Goal: Check status: Check status

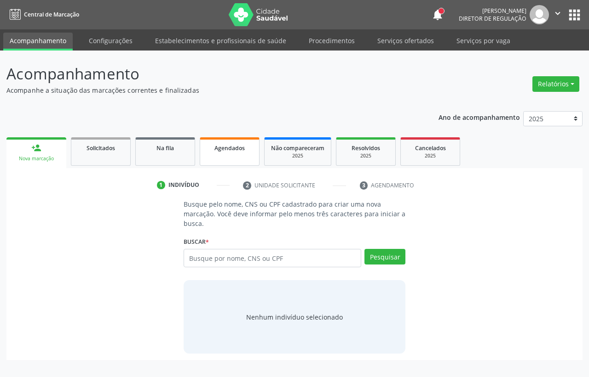
click at [223, 150] on span "Agendados" at bounding box center [229, 148] width 30 height 8
select select "9"
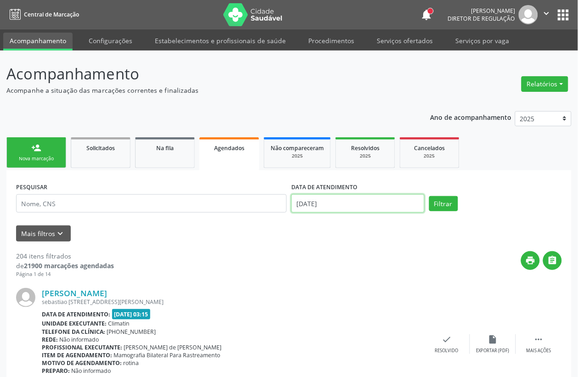
click at [310, 206] on input "[DATE]" at bounding box center [357, 203] width 133 height 18
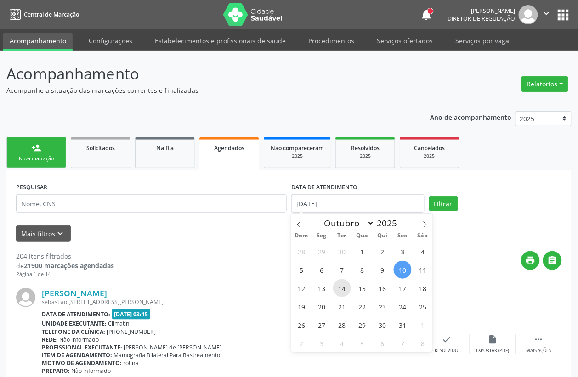
click at [343, 290] on span "14" at bounding box center [342, 289] width 18 height 18
type input "[DATE]"
click at [343, 290] on span "14" at bounding box center [342, 289] width 18 height 18
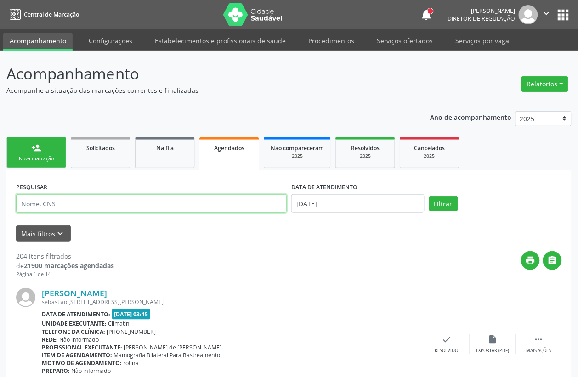
click at [66, 210] on input "text" at bounding box center [151, 203] width 271 height 18
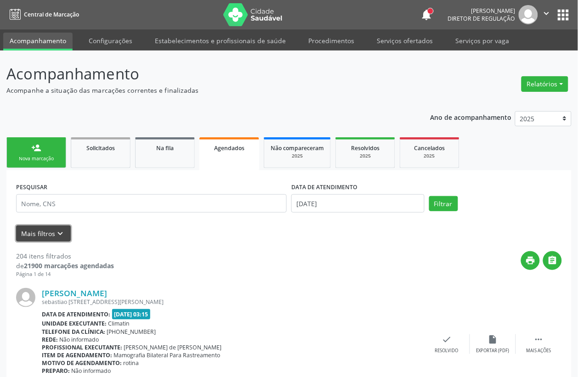
click at [62, 230] on icon "keyboard_arrow_down" at bounding box center [61, 234] width 10 height 10
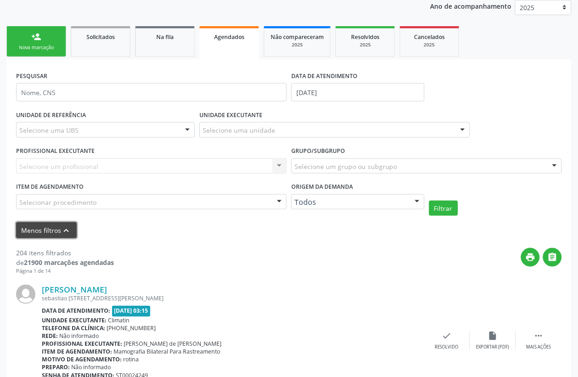
scroll to position [115, 0]
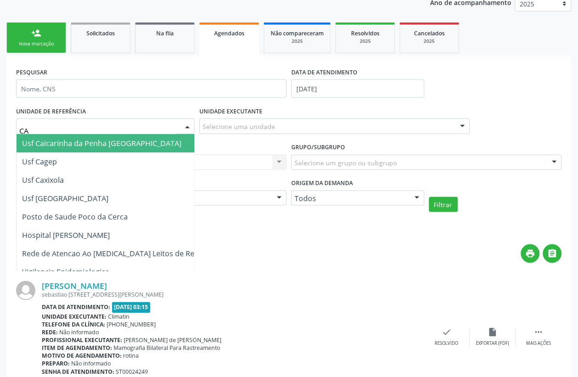
type input "CAI"
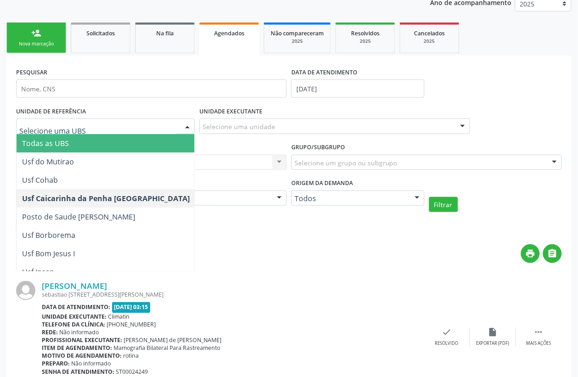
click at [118, 103] on div "PESQUISAR" at bounding box center [151, 84] width 275 height 39
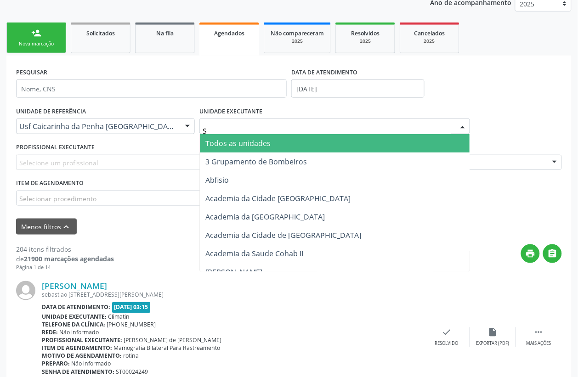
type input "S B"
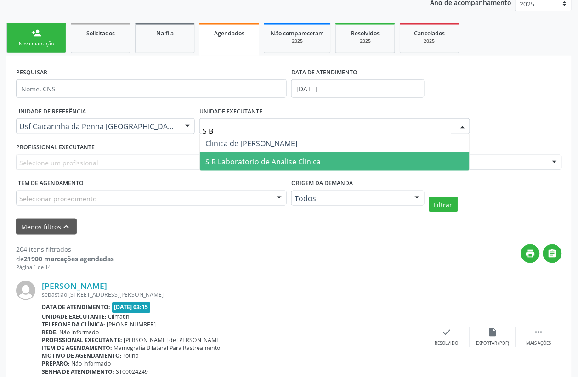
click at [258, 158] on span "S B Laboratorio de Analise Clinica" at bounding box center [263, 162] width 115 height 10
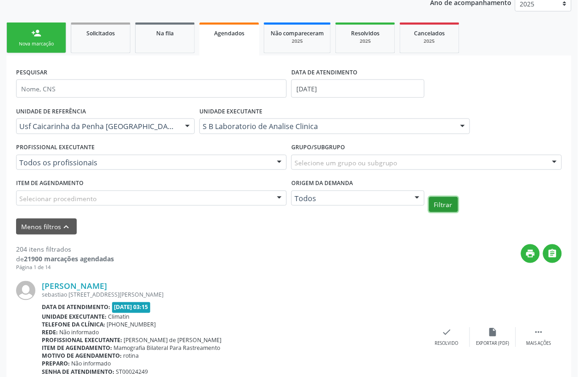
click at [439, 205] on button "Filtrar" at bounding box center [443, 205] width 29 height 16
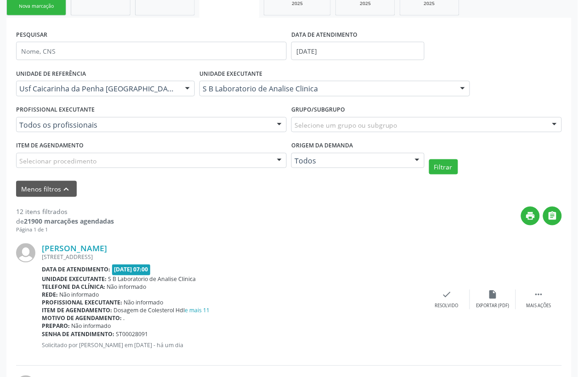
scroll to position [178, 0]
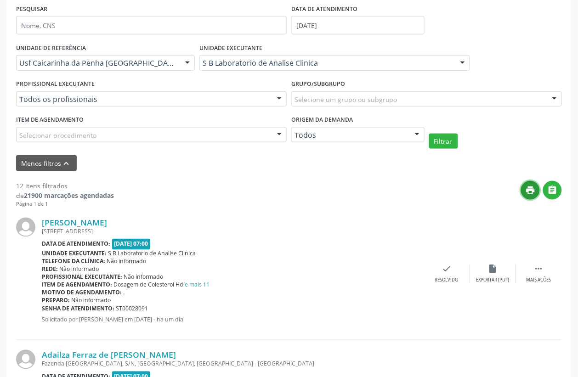
click at [532, 189] on icon "print" at bounding box center [531, 190] width 10 height 10
click at [554, 191] on icon "" at bounding box center [553, 190] width 10 height 10
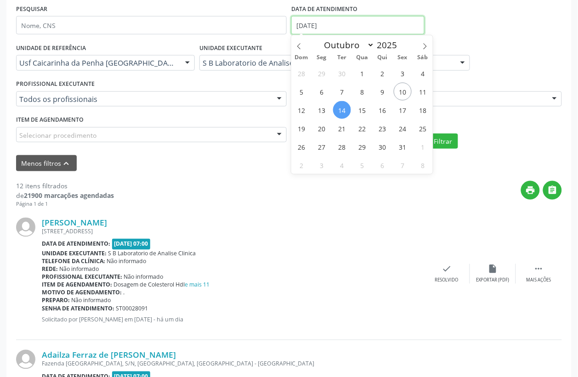
click at [304, 23] on input "[DATE]" at bounding box center [357, 25] width 133 height 18
click at [378, 109] on span "16" at bounding box center [383, 110] width 18 height 18
type input "[DATE]"
click at [378, 109] on span "16" at bounding box center [383, 110] width 18 height 18
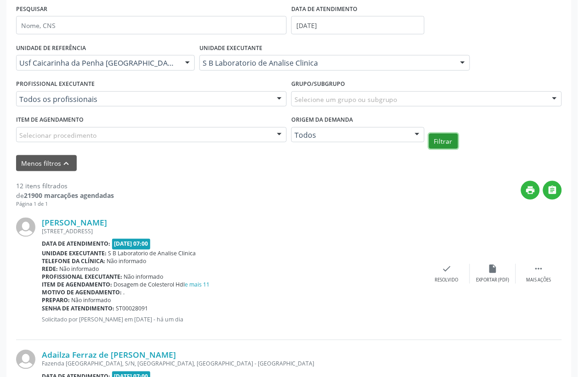
click at [447, 143] on button "Filtrar" at bounding box center [443, 142] width 29 height 16
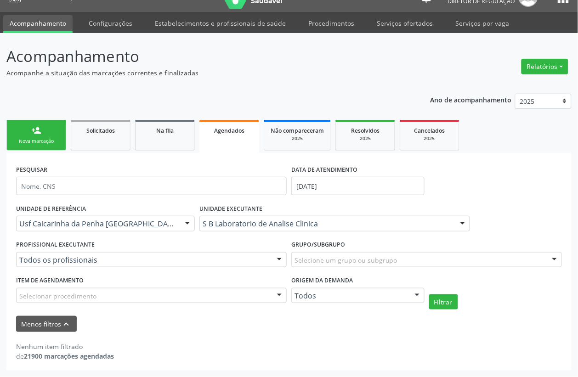
scroll to position [17, 0]
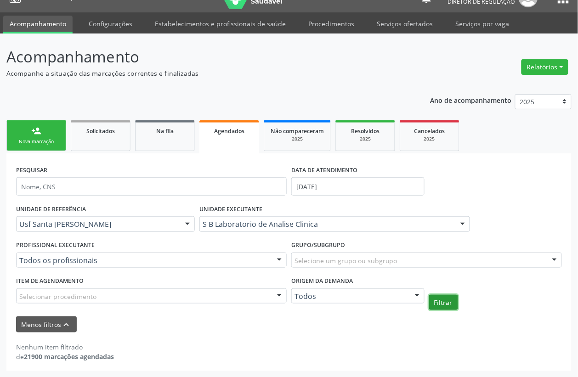
click at [435, 306] on button "Filtrar" at bounding box center [443, 303] width 29 height 16
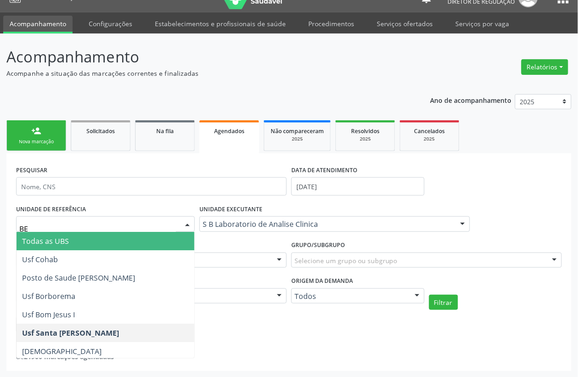
type input "BER"
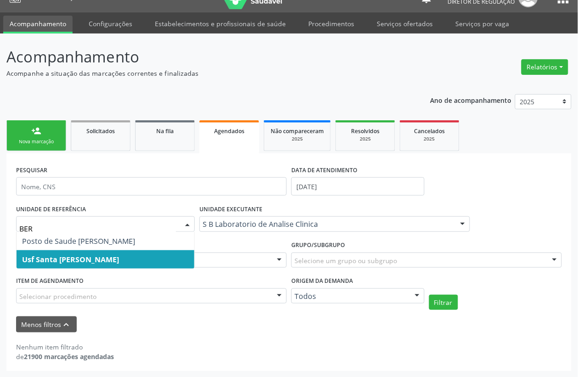
click at [113, 253] on span "Usf Santa [PERSON_NAME]" at bounding box center [106, 260] width 178 height 18
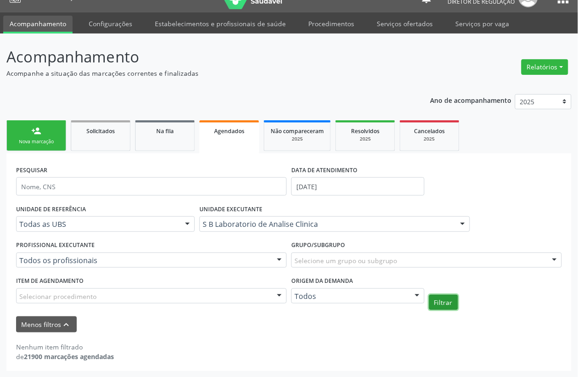
click at [446, 308] on button "Filtrar" at bounding box center [443, 303] width 29 height 16
click at [315, 189] on input "[DATE]" at bounding box center [357, 186] width 133 height 18
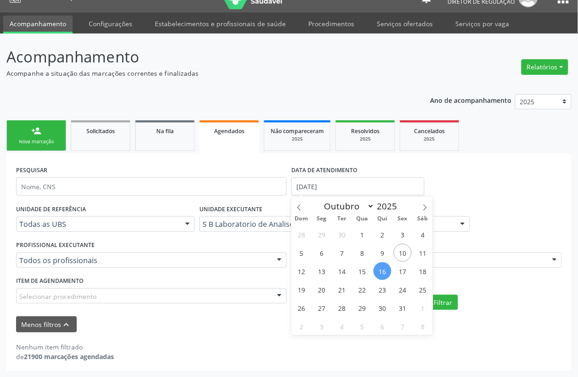
click at [379, 270] on span "16" at bounding box center [383, 272] width 18 height 18
type input "[DATE]"
click at [379, 270] on span "16" at bounding box center [383, 272] width 18 height 18
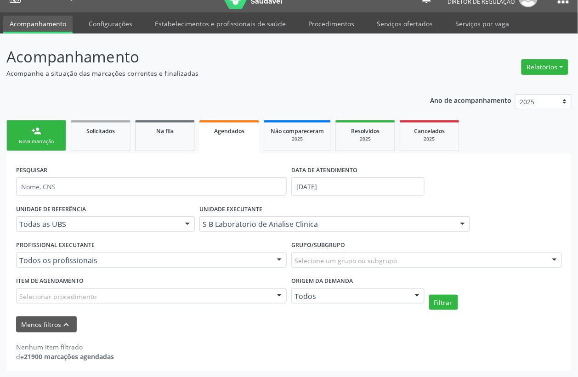
click at [379, 270] on div "Grupo/Subgrupo Selecione um grupo ou subgrupo Todos os grupos e subgrupos 01 - …" at bounding box center [426, 257] width 275 height 36
click at [437, 303] on button "Filtrar" at bounding box center [443, 303] width 29 height 16
click at [306, 185] on input "[DATE]" at bounding box center [357, 186] width 133 height 18
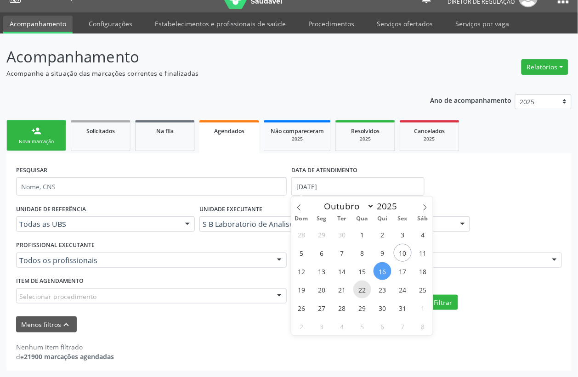
click at [356, 289] on span "22" at bounding box center [363, 290] width 18 height 18
type input "[DATE]"
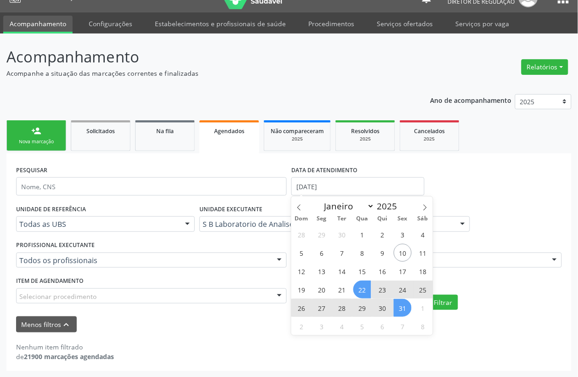
click at [394, 309] on span "31" at bounding box center [403, 308] width 18 height 18
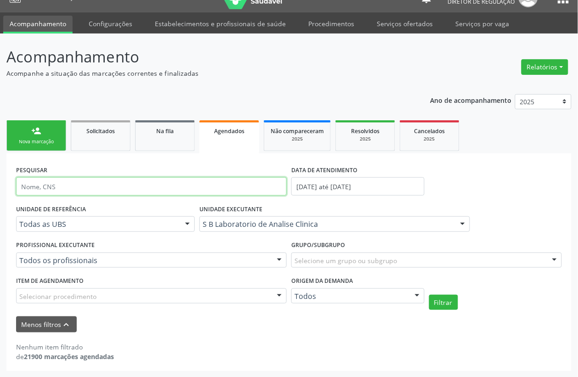
click at [137, 189] on input "text" at bounding box center [151, 186] width 271 height 18
type input "703204613112092"
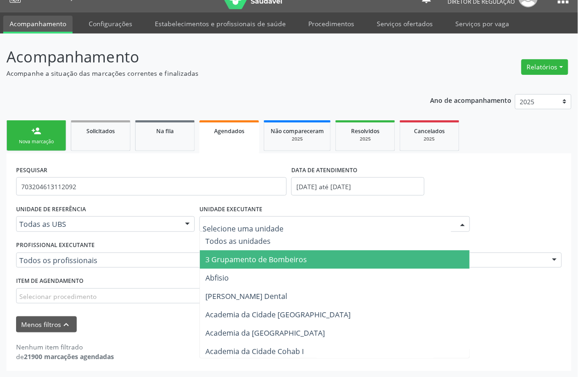
click at [284, 229] on div at bounding box center [335, 225] width 271 height 16
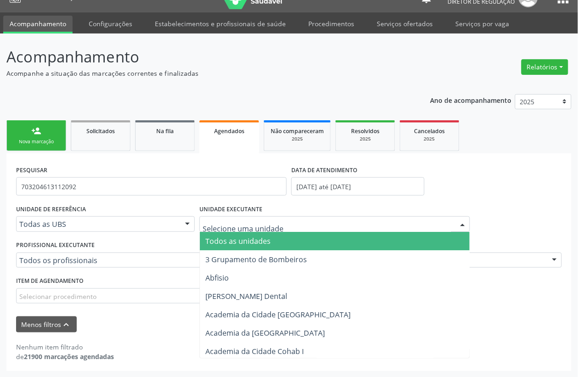
click at [268, 239] on span "Todos as unidades" at bounding box center [238, 241] width 65 height 10
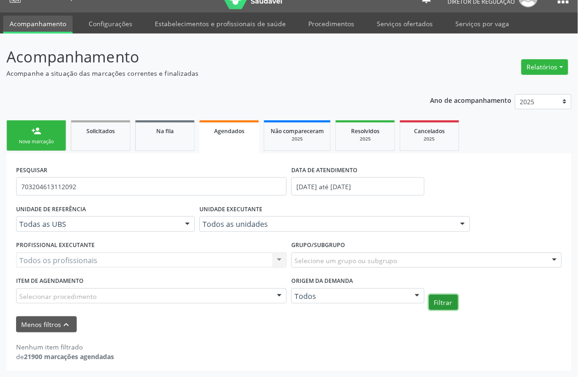
click at [445, 307] on button "Filtrar" at bounding box center [443, 303] width 29 height 16
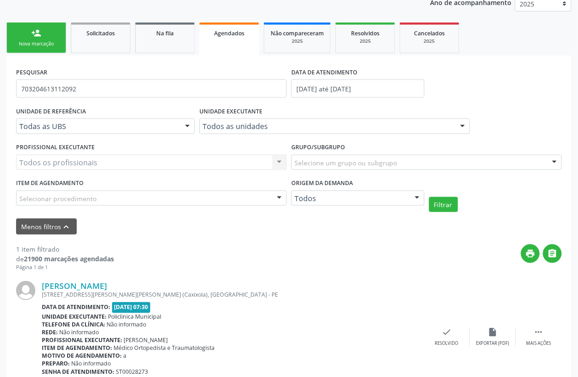
scroll to position [157, 0]
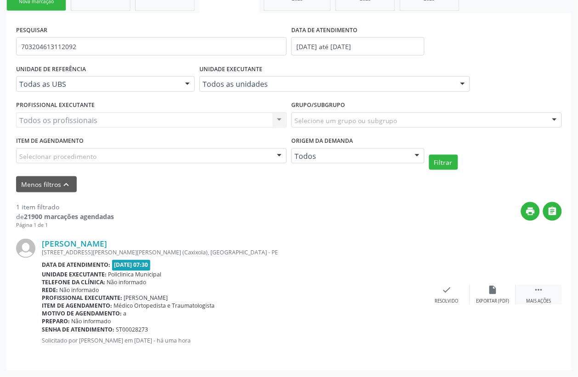
click at [538, 299] on div "Mais ações" at bounding box center [539, 302] width 25 height 6
click at [355, 293] on icon "print" at bounding box center [355, 291] width 10 height 10
